Goal: Find contact information: Find contact information

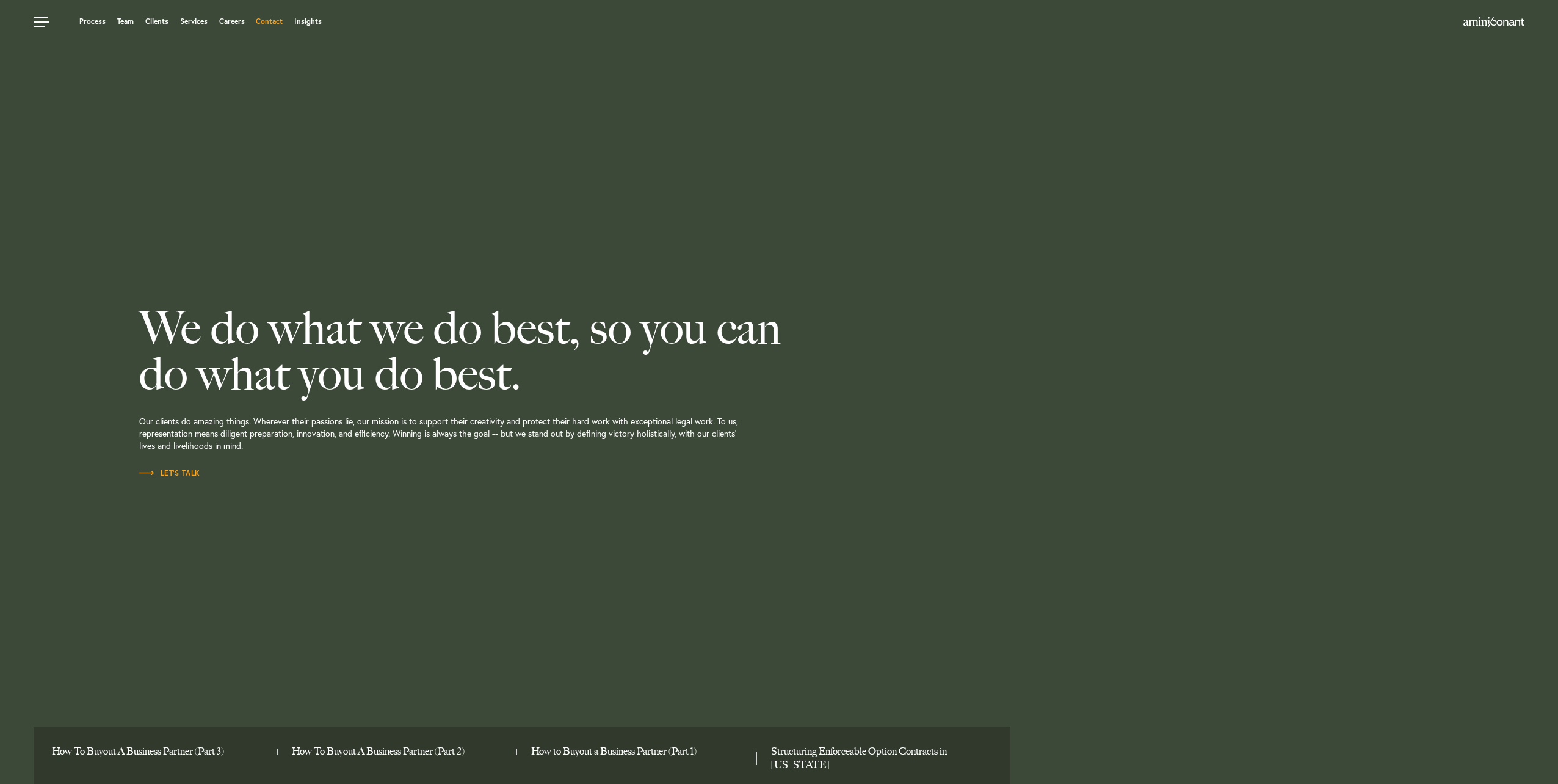
click at [268, 25] on link "Contact" at bounding box center [269, 21] width 26 height 7
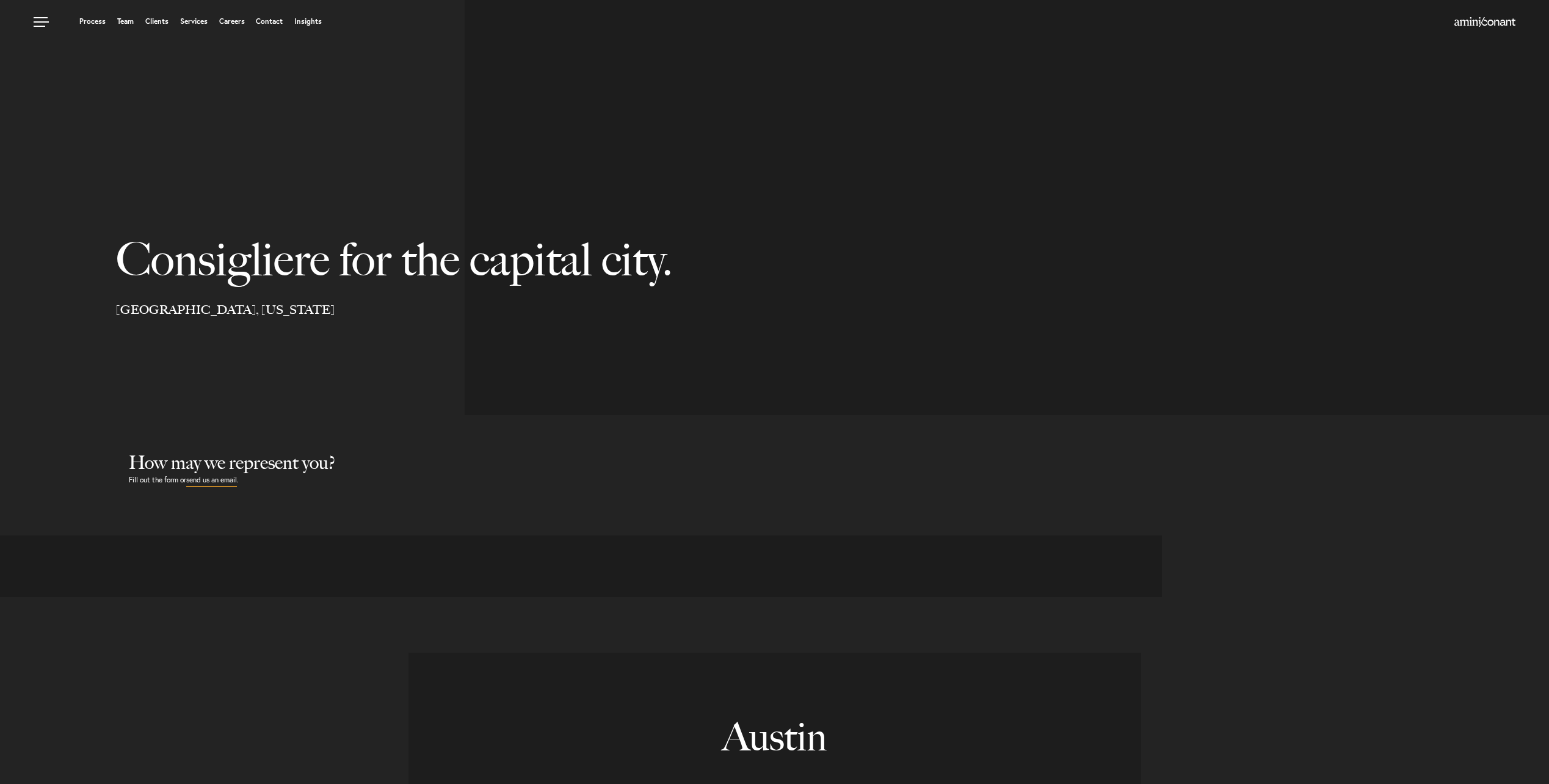
select select "Austin"
select select "Business and Civil Litigation"
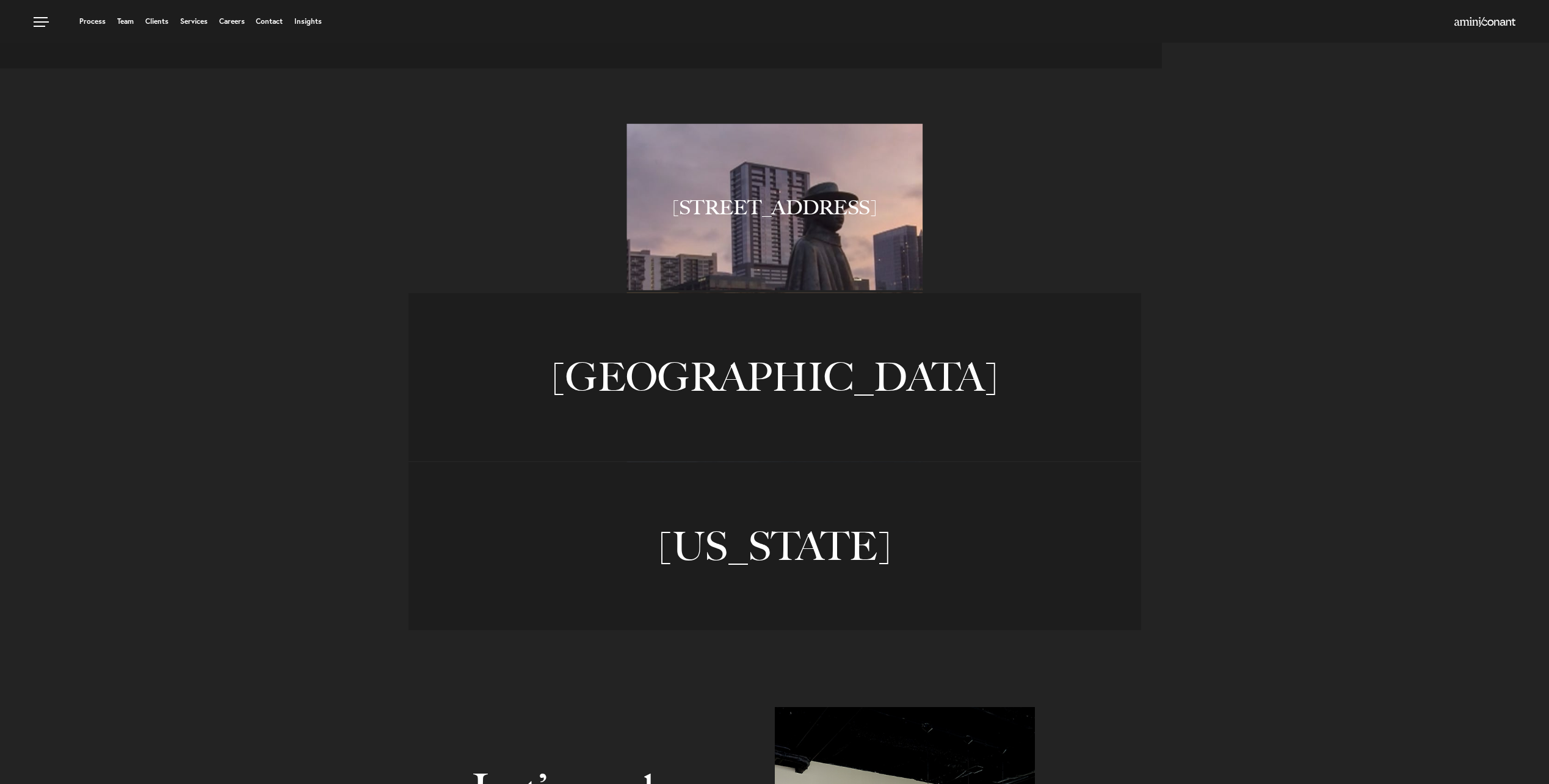
scroll to position [788, 0]
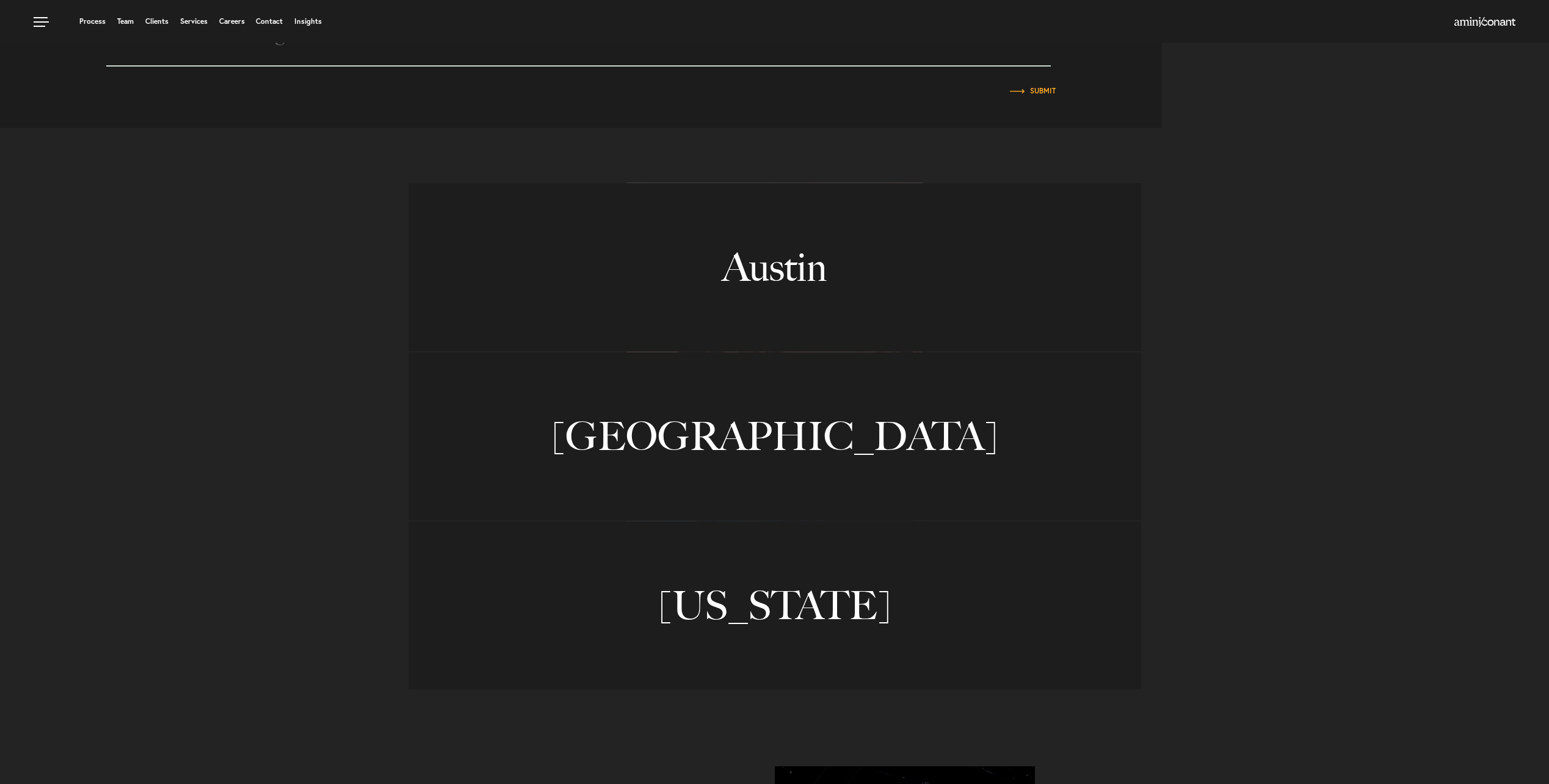
click at [318, 255] on div "[STREET_ADDRESS] [STREET_ADDRESS] [GEOGRAPHIC_DATA][PERSON_NAME] [STREET_ADDRES…" at bounding box center [774, 436] width 1549 height 507
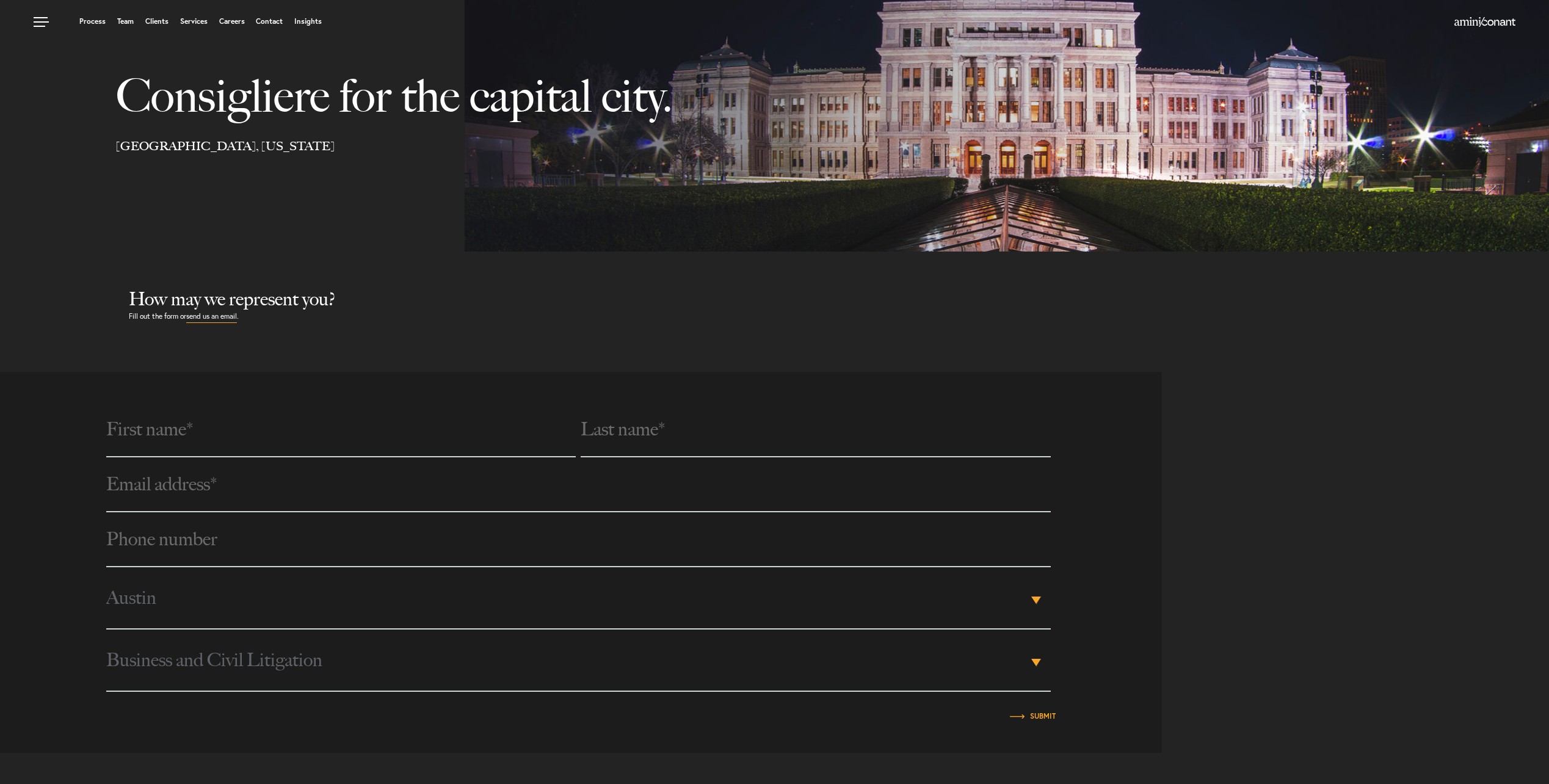
scroll to position [0, 0]
